Goal: Task Accomplishment & Management: Manage account settings

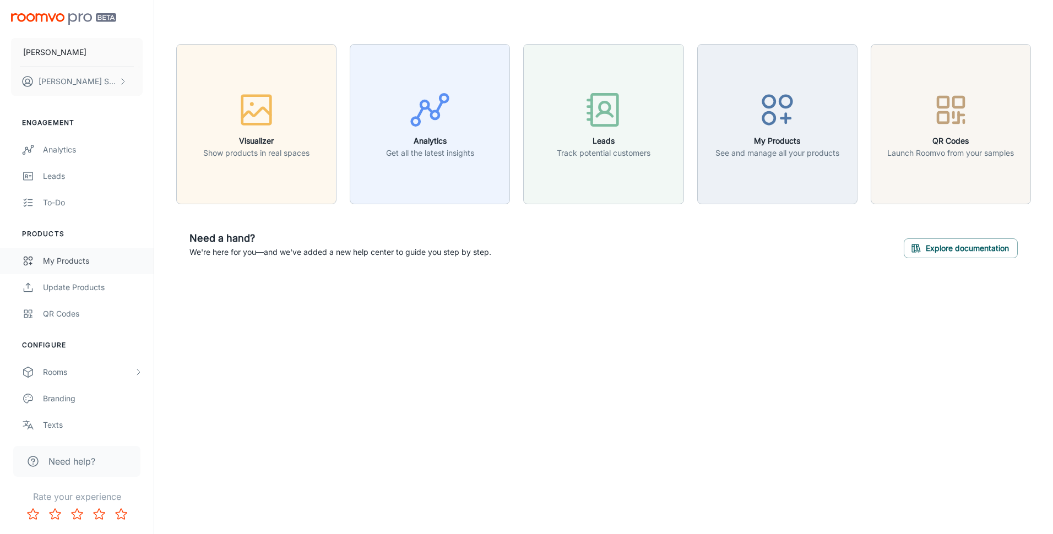
click at [72, 258] on div "My Products" at bounding box center [93, 261] width 100 height 12
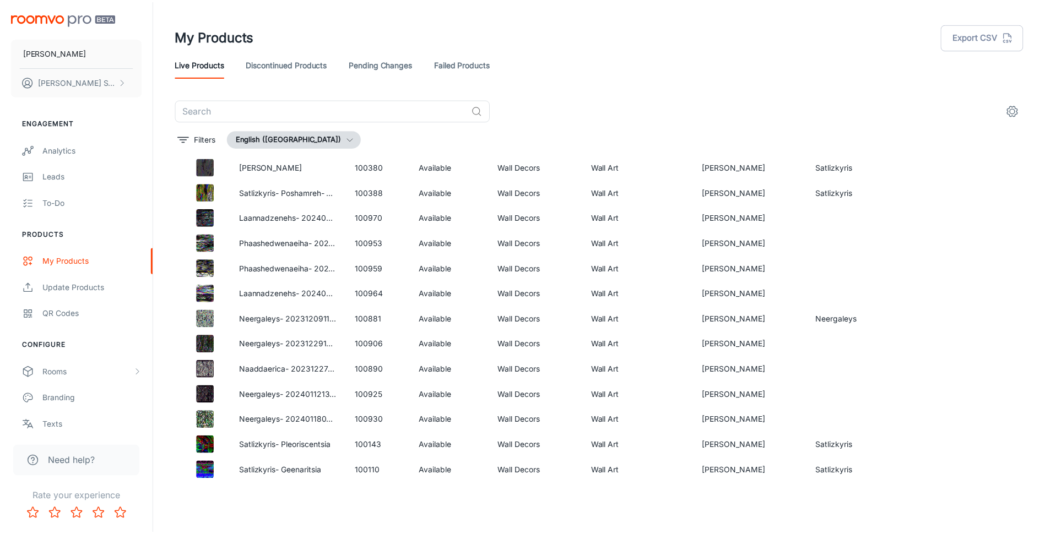
scroll to position [4917, 0]
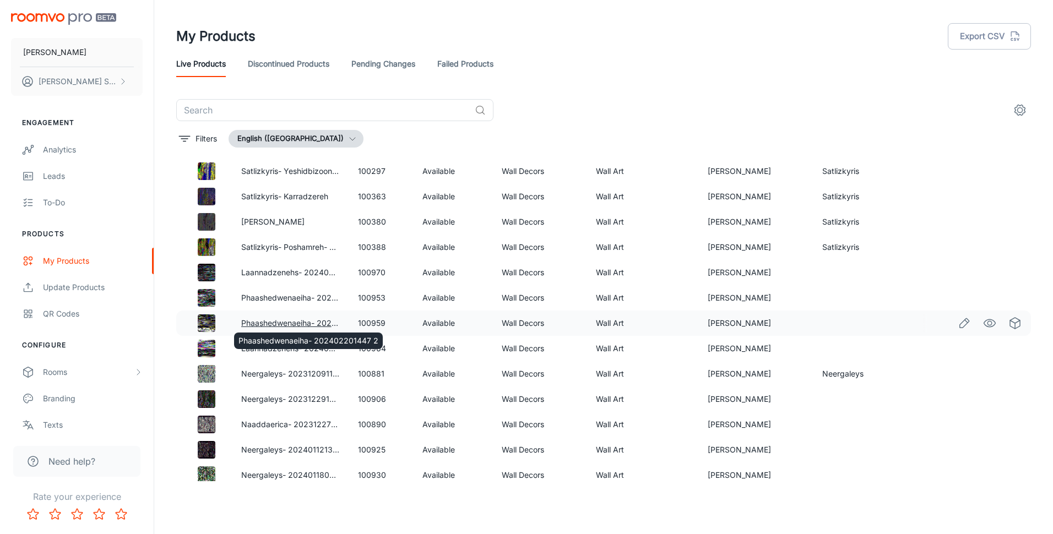
click at [294, 322] on link "Phaashedwenaeiha- 202402201447 2" at bounding box center [311, 322] width 140 height 9
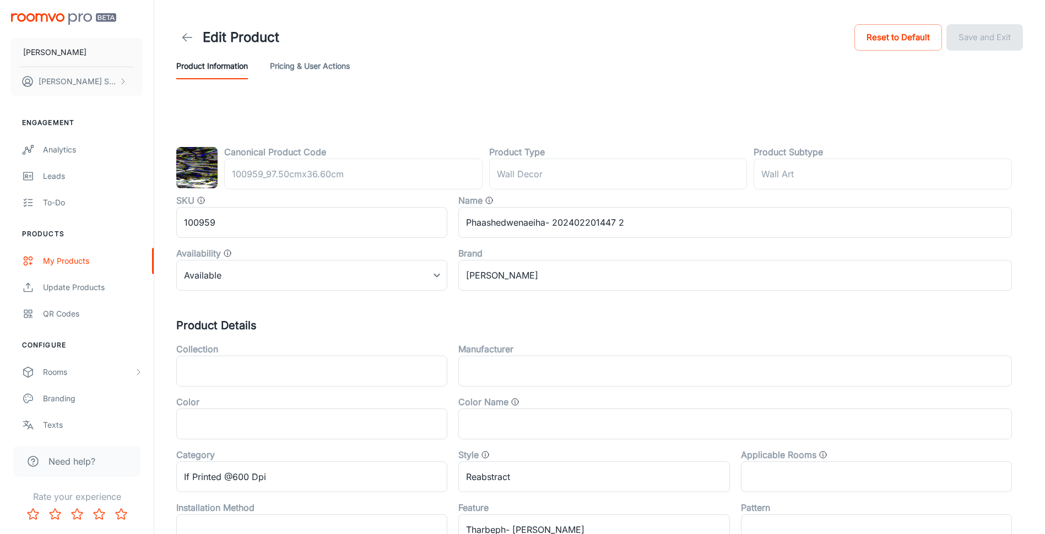
click at [314, 67] on button "Pricing & User Actions" at bounding box center [310, 66] width 80 height 26
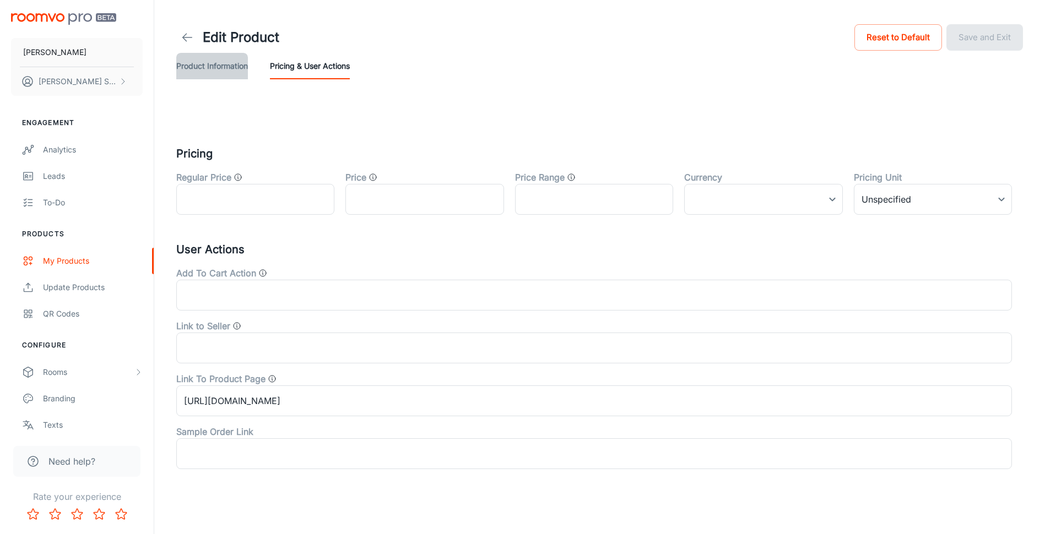
click at [188, 59] on button "Product Information" at bounding box center [212, 66] width 72 height 26
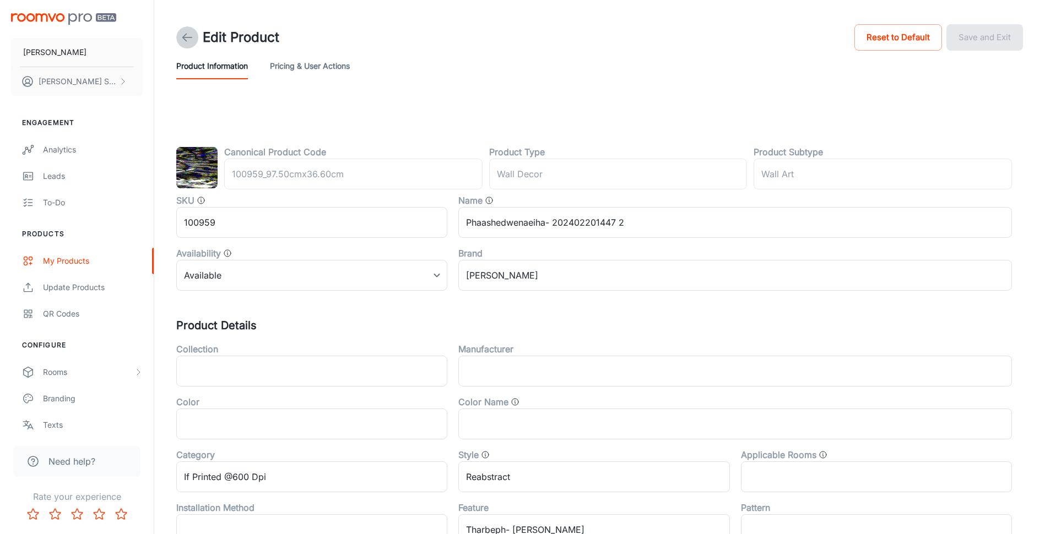
click at [192, 36] on icon at bounding box center [187, 37] width 13 height 13
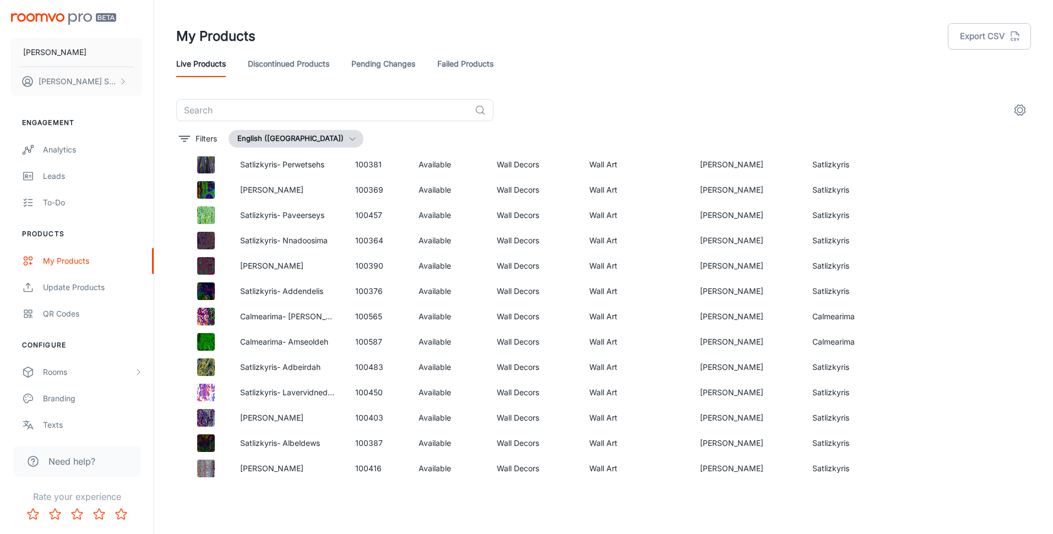
scroll to position [7001, 0]
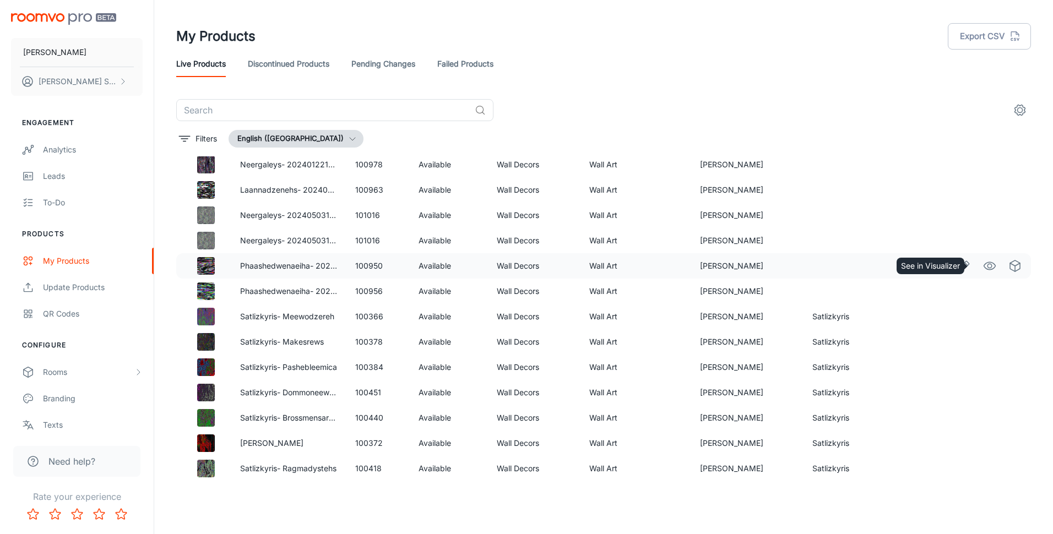
click at [983, 266] on icon "See in Visualizer" at bounding box center [989, 265] width 13 height 13
